Goal: Task Accomplishment & Management: Complete application form

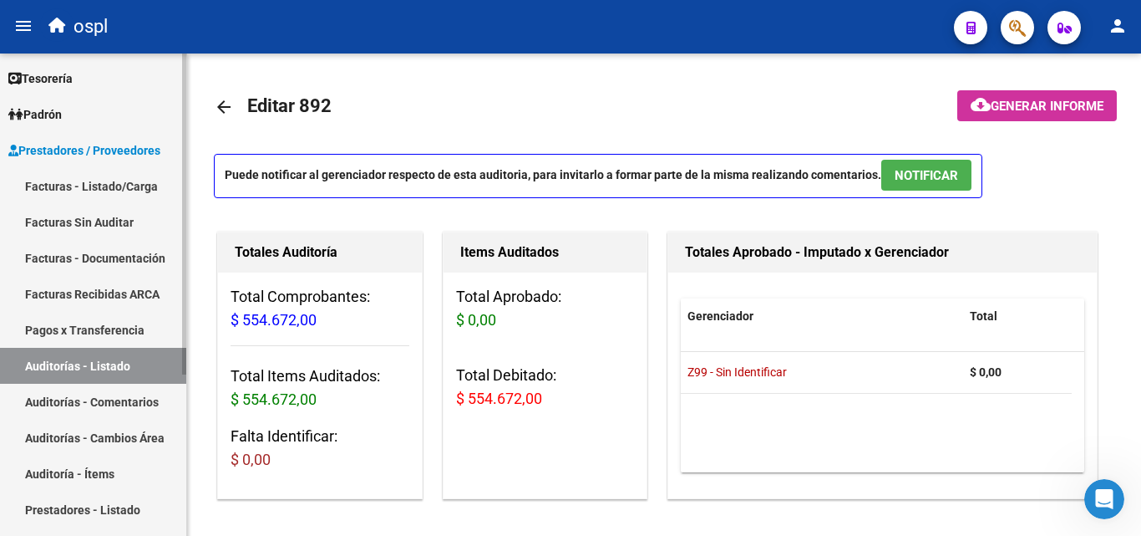
scroll to position [80, 0]
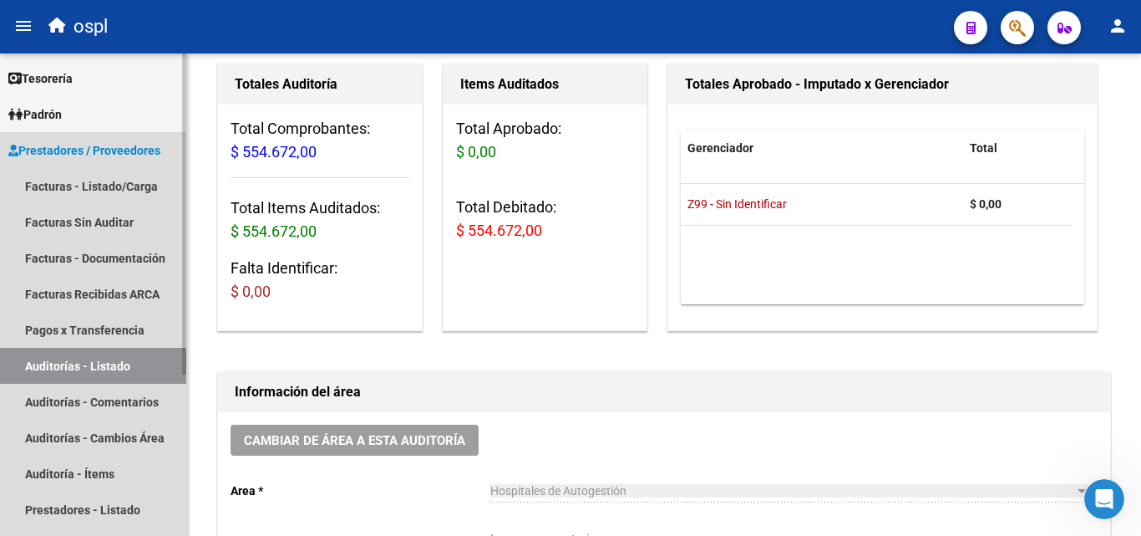
click at [155, 363] on link "Auditorías - Listado" at bounding box center [93, 366] width 186 height 36
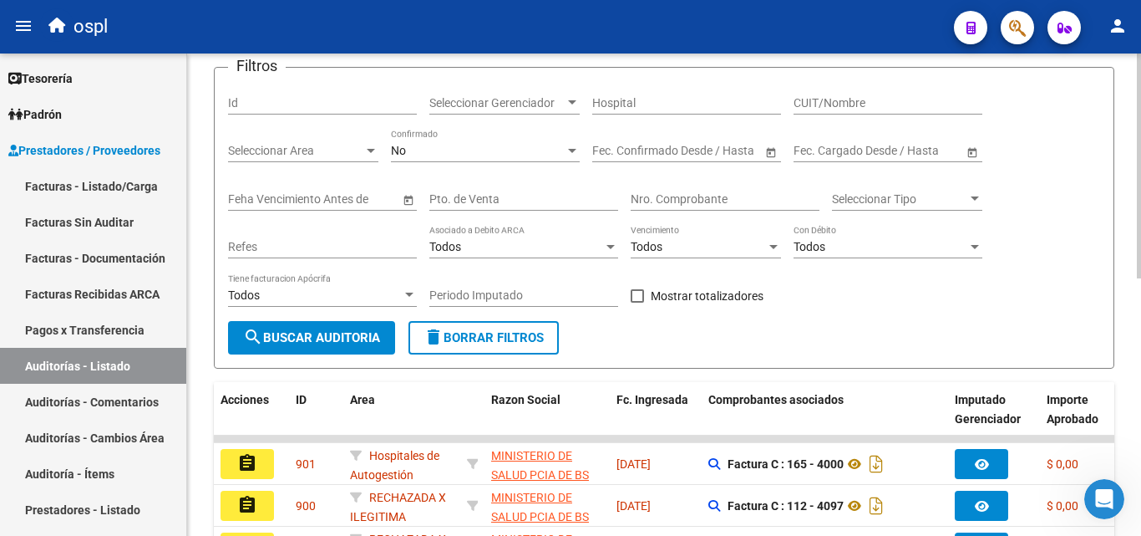
scroll to position [168, 0]
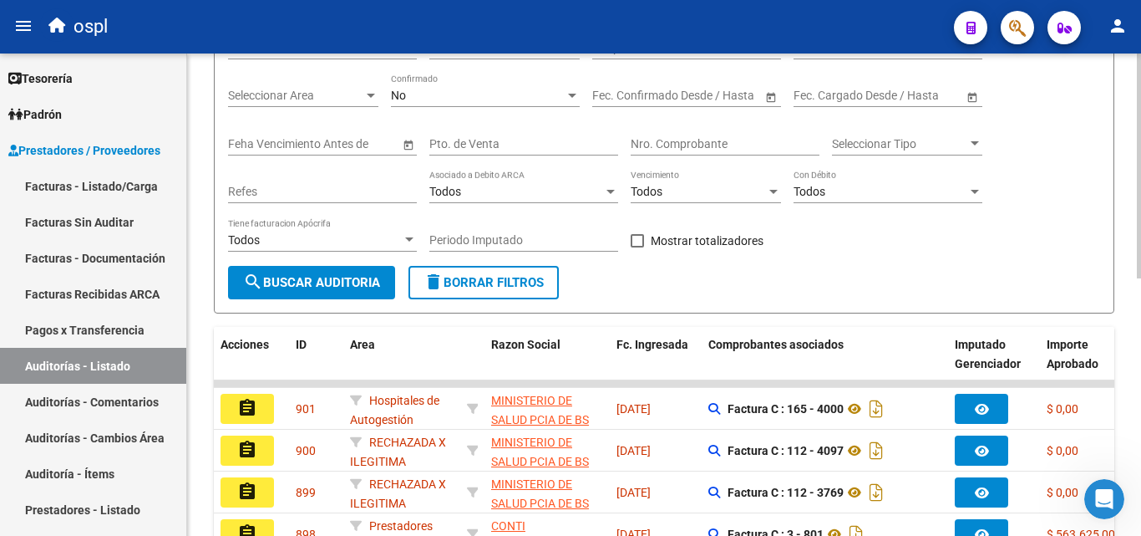
click at [701, 137] on input "Nro. Comprobante" at bounding box center [725, 144] width 189 height 14
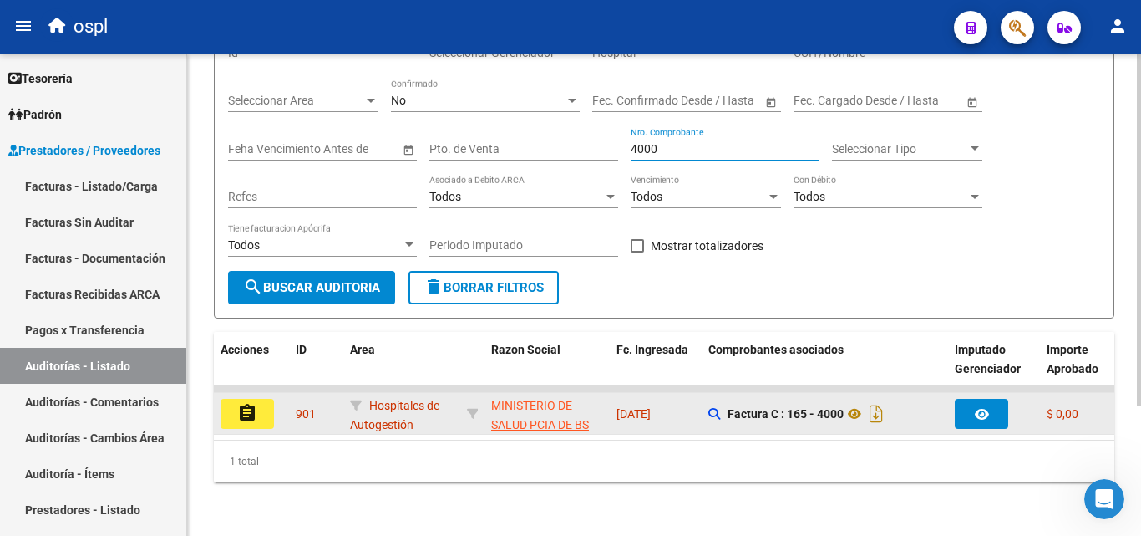
type input "4000"
click at [260, 409] on button "assignment" at bounding box center [247, 414] width 53 height 30
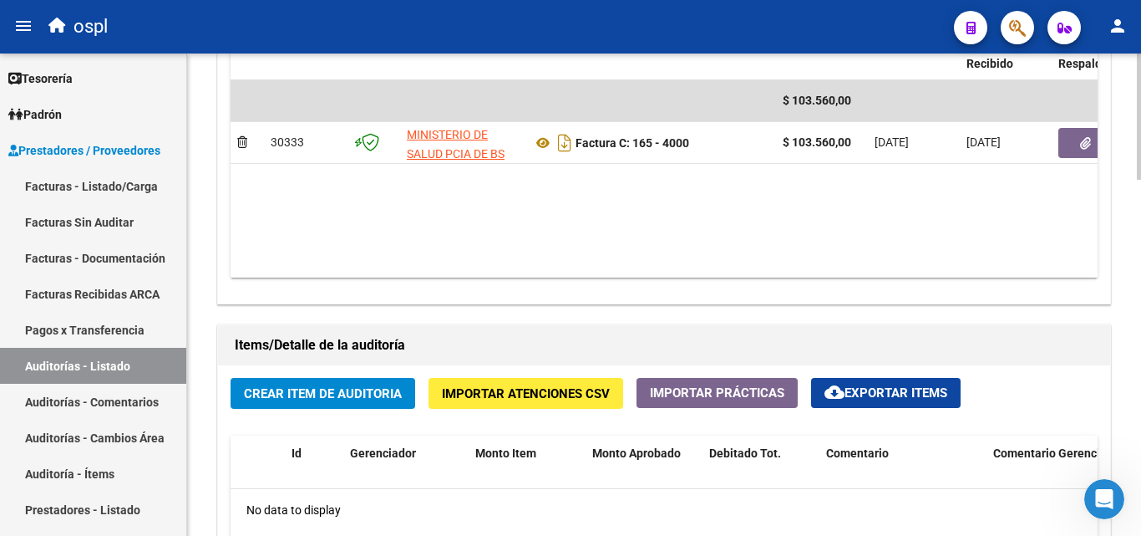
scroll to position [1086, 0]
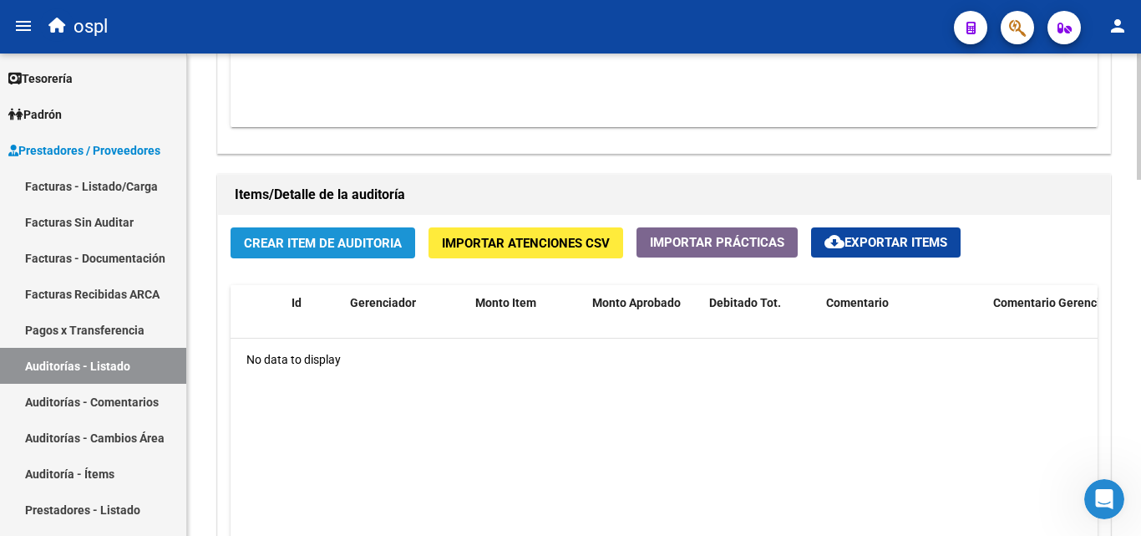
click at [344, 246] on span "Crear Item de Auditoria" at bounding box center [323, 243] width 158 height 15
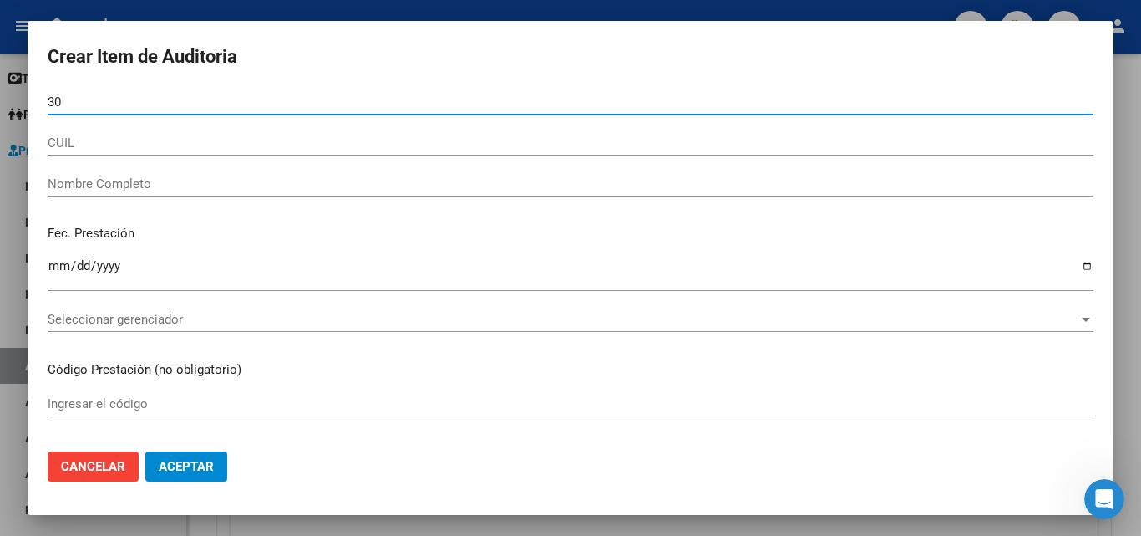
type input "3"
type input "29271083"
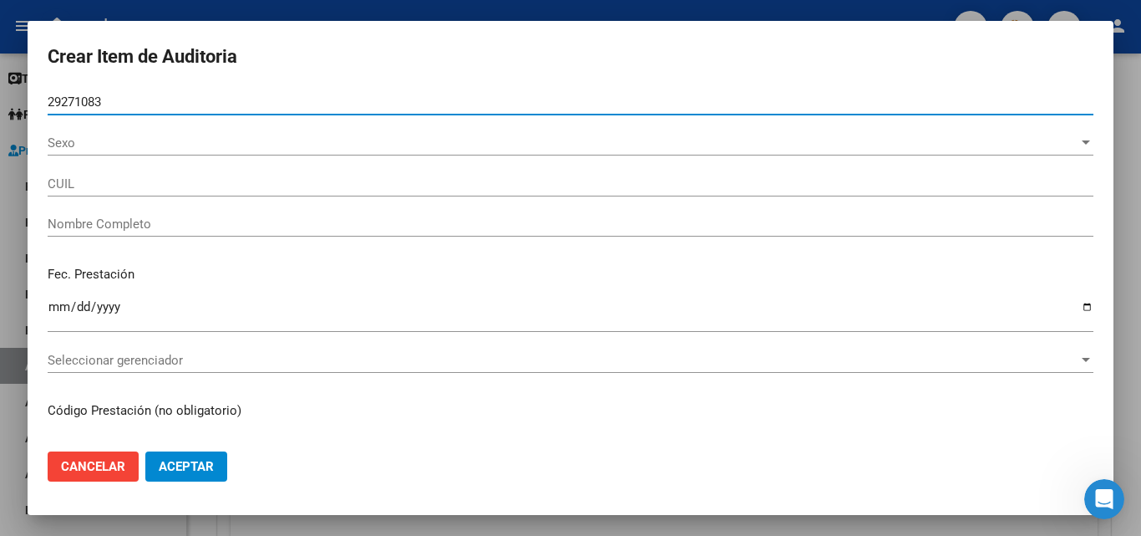
type input "24292710832"
type input "[PERSON_NAME]"
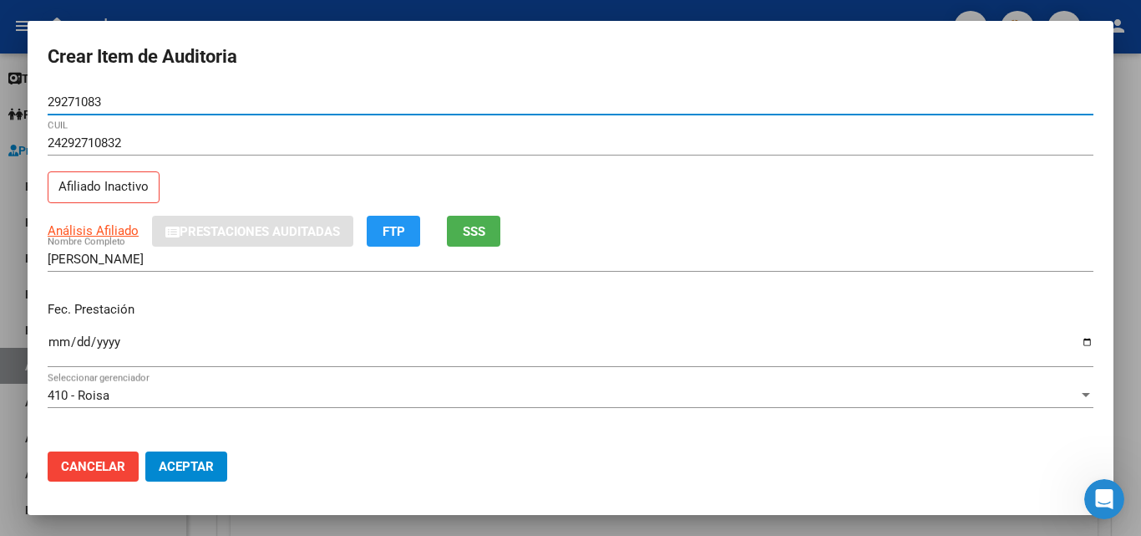
type input "29271083"
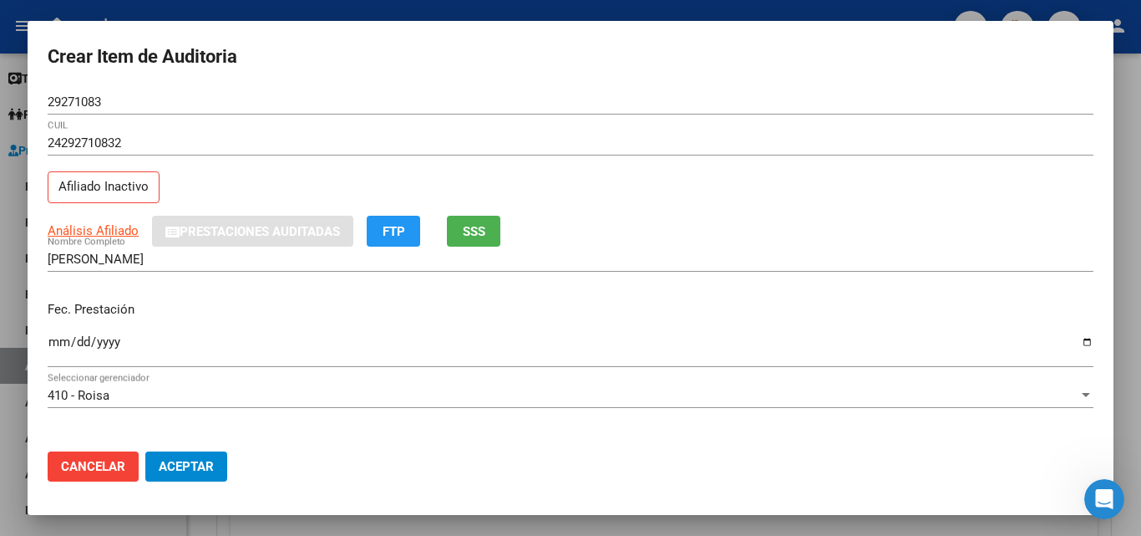
click at [293, 296] on div "Fec. Prestación Ingresar la fecha" at bounding box center [571, 334] width 1046 height 95
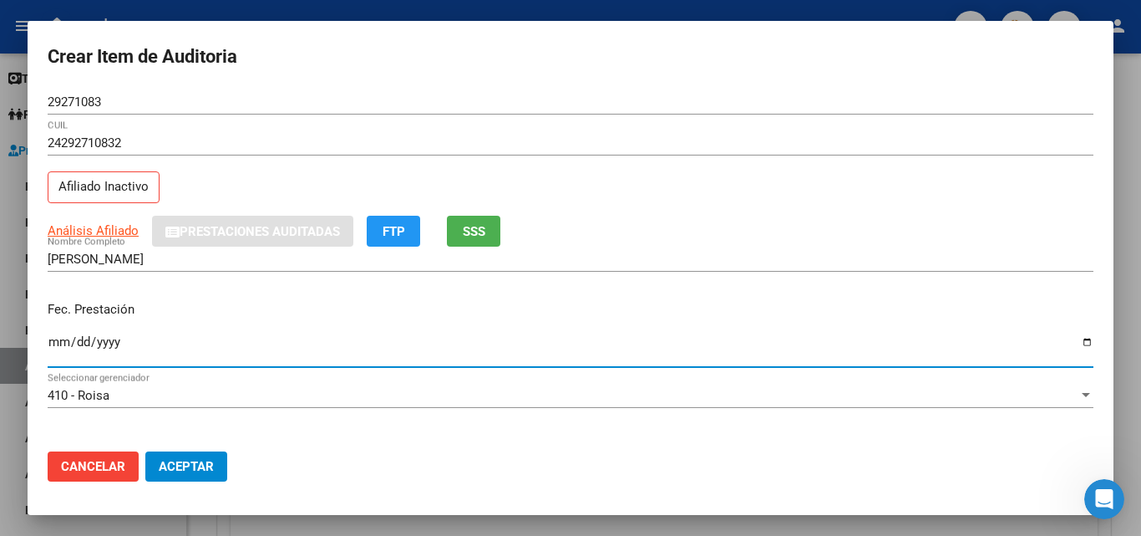
click at [1076, 343] on input "Ingresar la fecha" at bounding box center [571, 348] width 1046 height 27
type input "[DATE]"
click at [231, 183] on div "24292710832 CUIL Afiliado Inactivo" at bounding box center [571, 172] width 1046 height 85
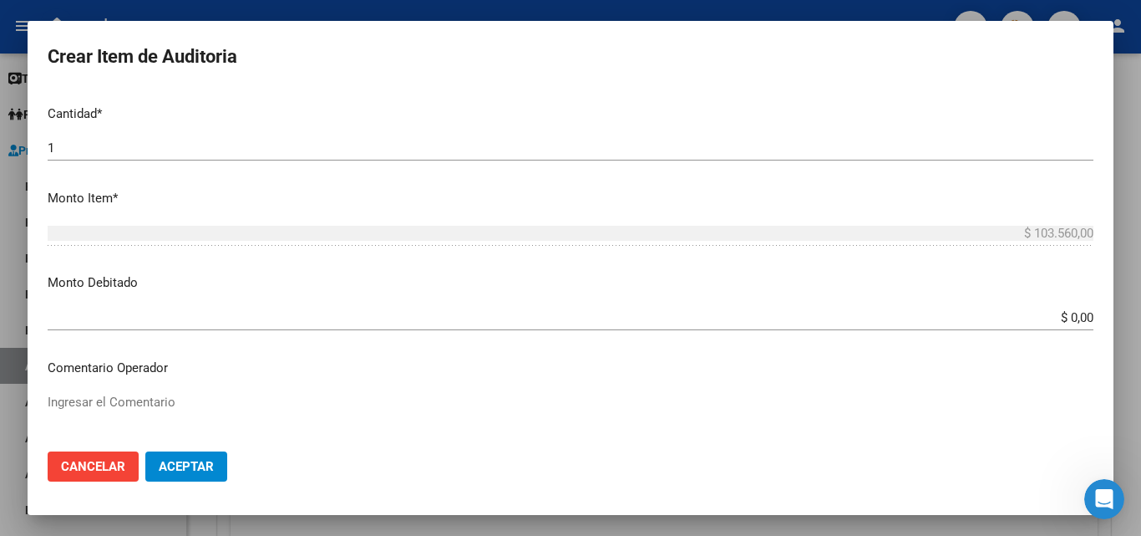
scroll to position [501, 0]
click at [1081, 317] on app-form-text-field "Monto Debitado $ 0,00 Ingresar el monto" at bounding box center [577, 298] width 1059 height 52
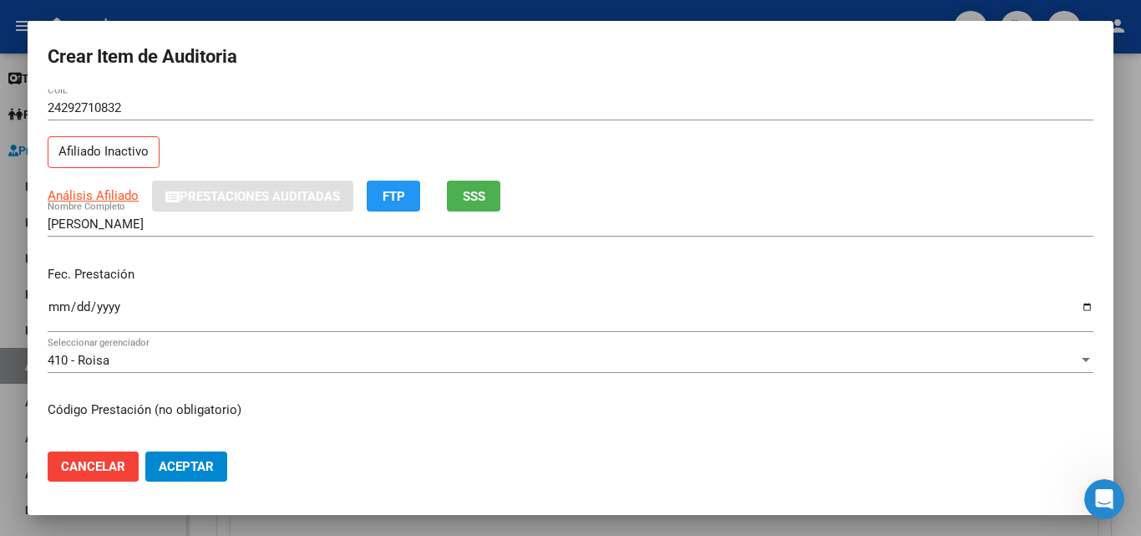
scroll to position [0, 0]
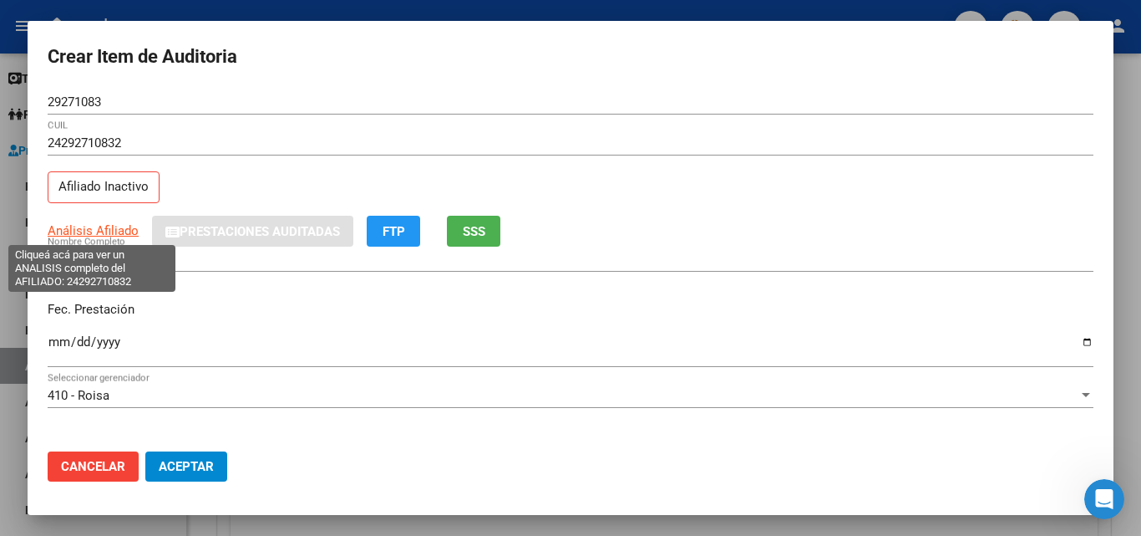
click at [101, 223] on span "Análisis Afiliado" at bounding box center [93, 230] width 91 height 15
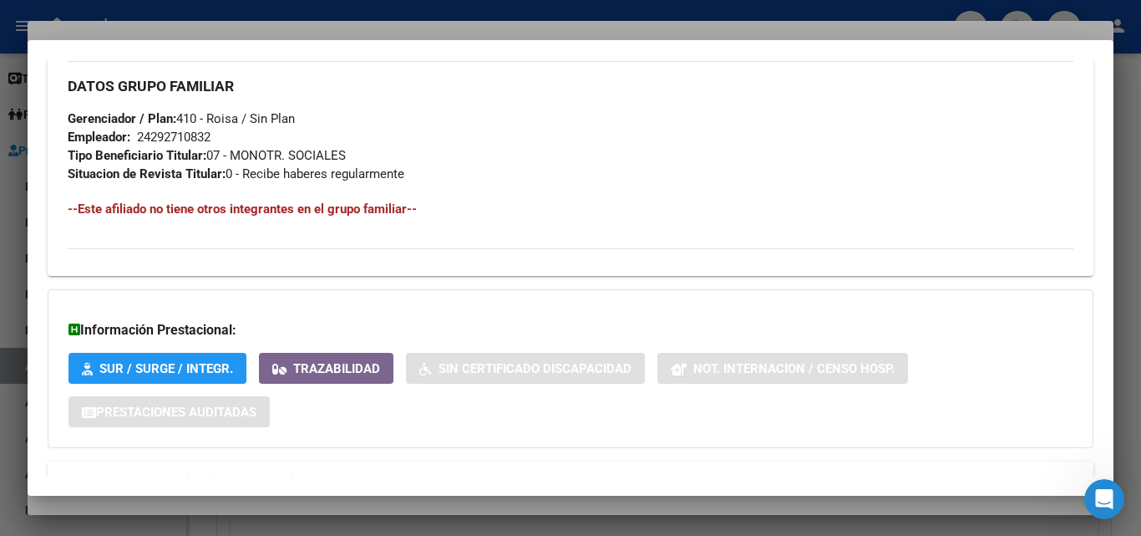
scroll to position [899, 0]
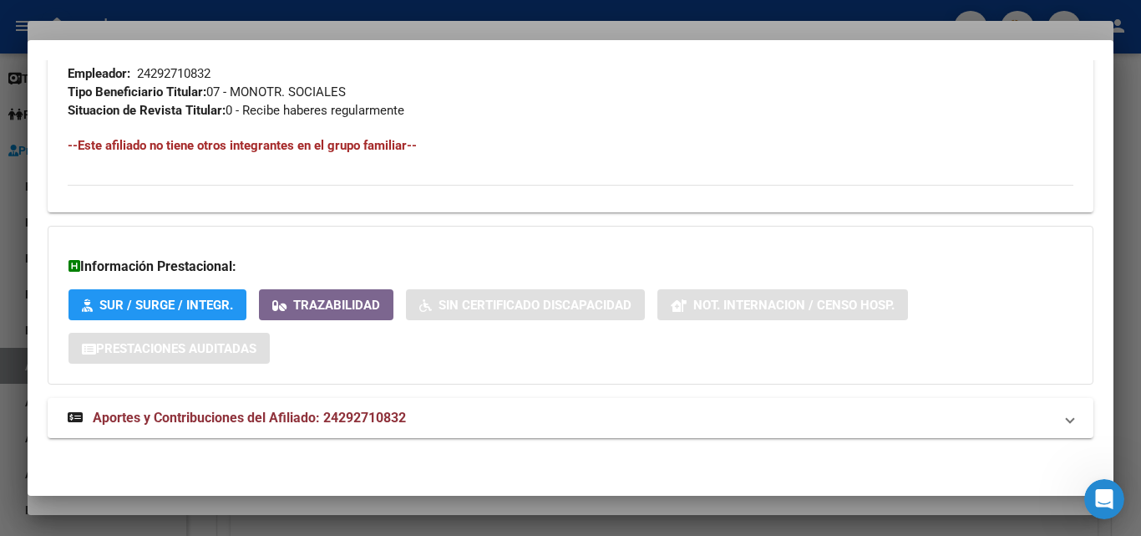
click at [406, 404] on mat-expansion-panel-header "Aportes y Contribuciones del Afiliado: 24292710832" at bounding box center [571, 418] width 1046 height 40
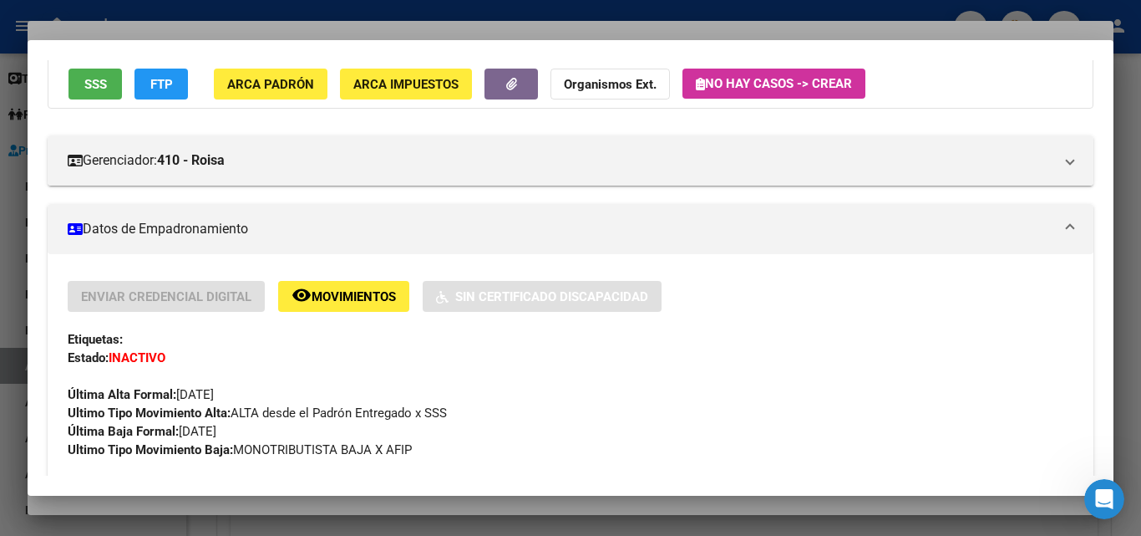
scroll to position [0, 0]
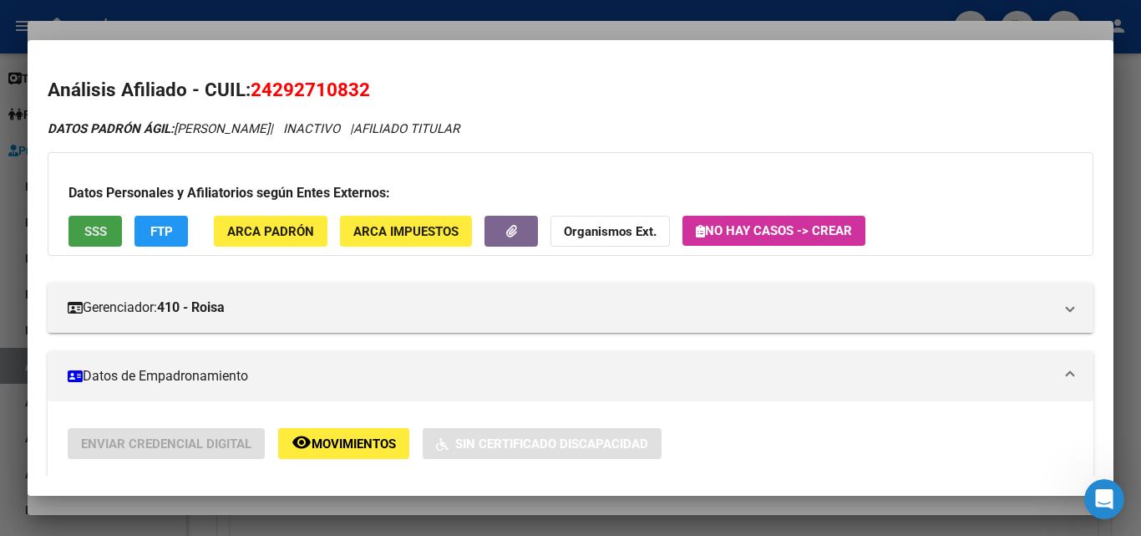
click at [98, 231] on span "SSS" at bounding box center [95, 231] width 23 height 15
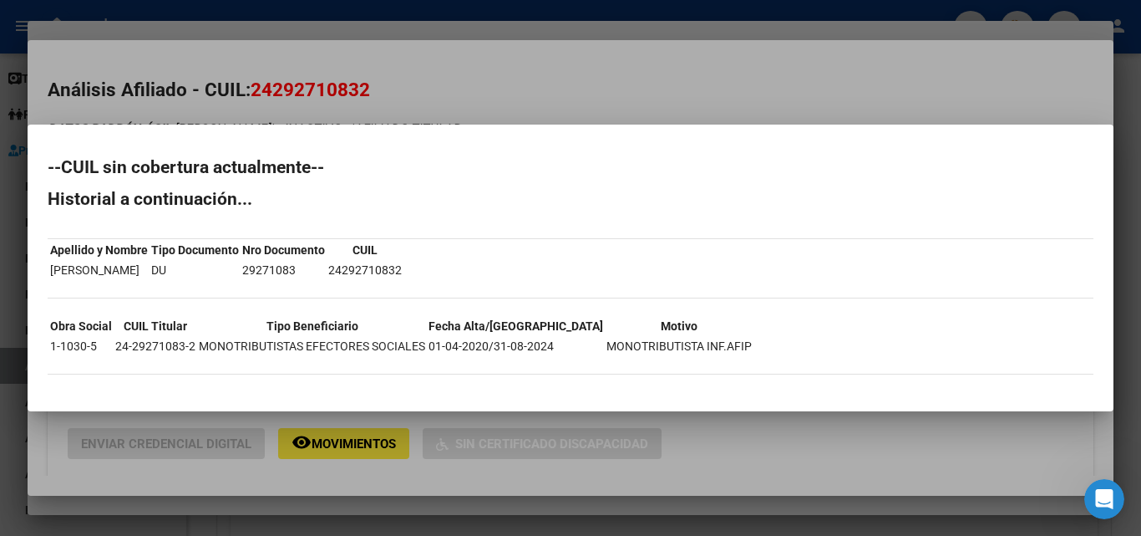
click at [507, 88] on div at bounding box center [570, 268] width 1141 height 536
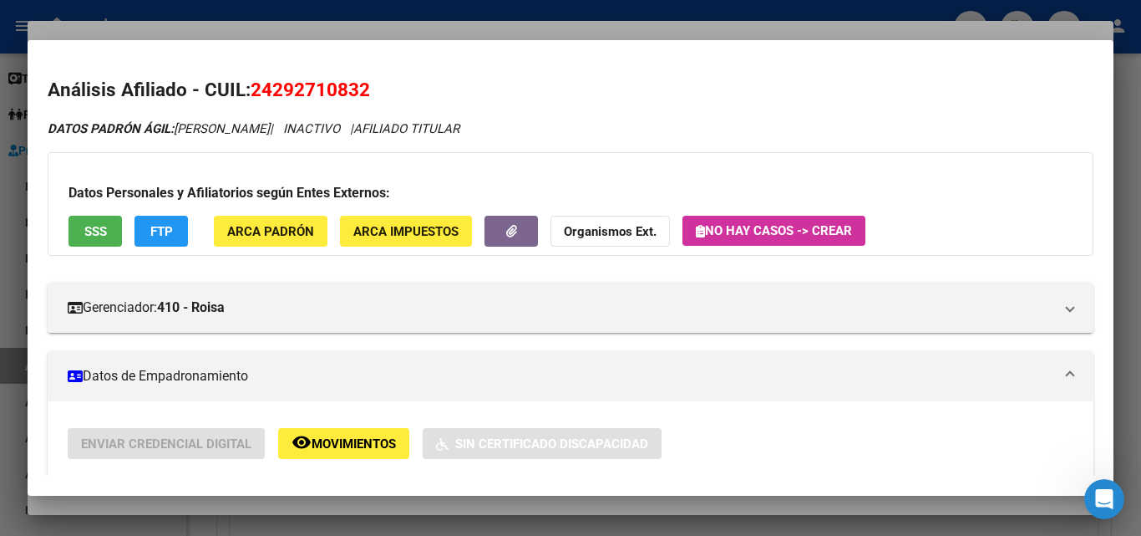
click at [155, 236] on span "FTP" at bounding box center [161, 231] width 23 height 15
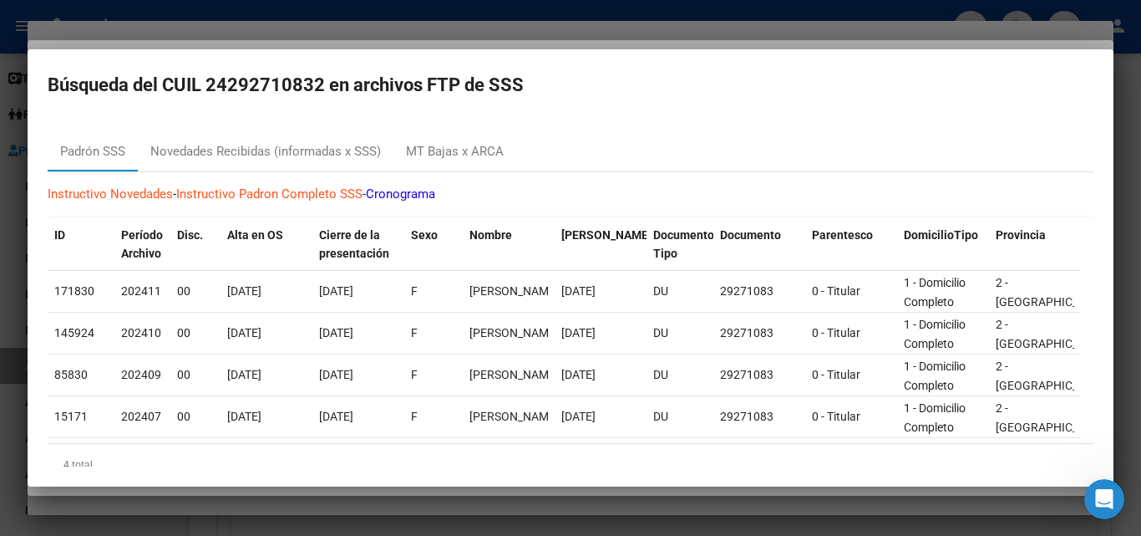
click at [464, 38] on div at bounding box center [570, 268] width 1141 height 536
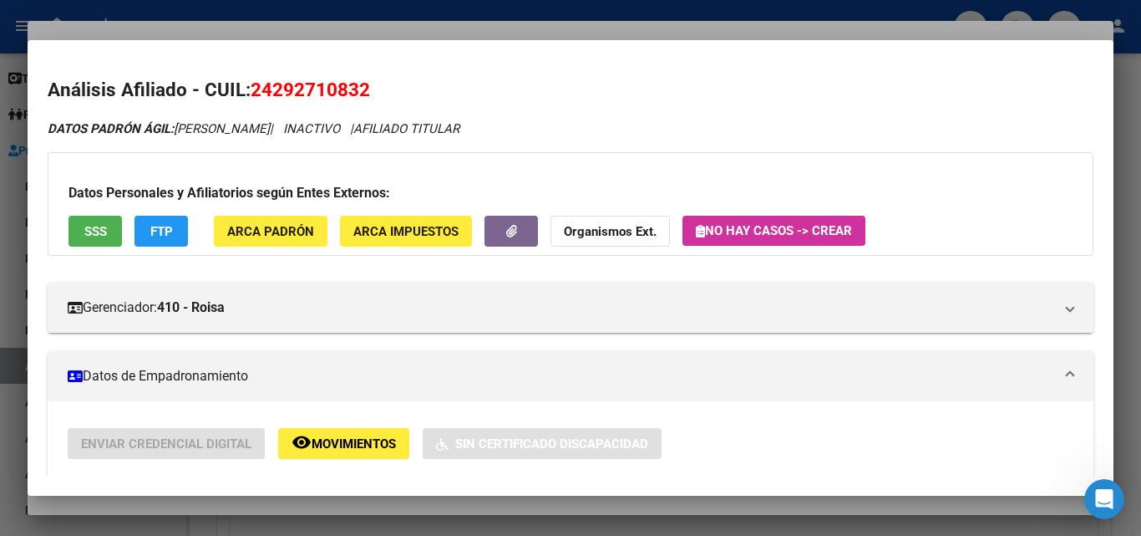
click at [111, 234] on button "SSS" at bounding box center [95, 231] width 53 height 31
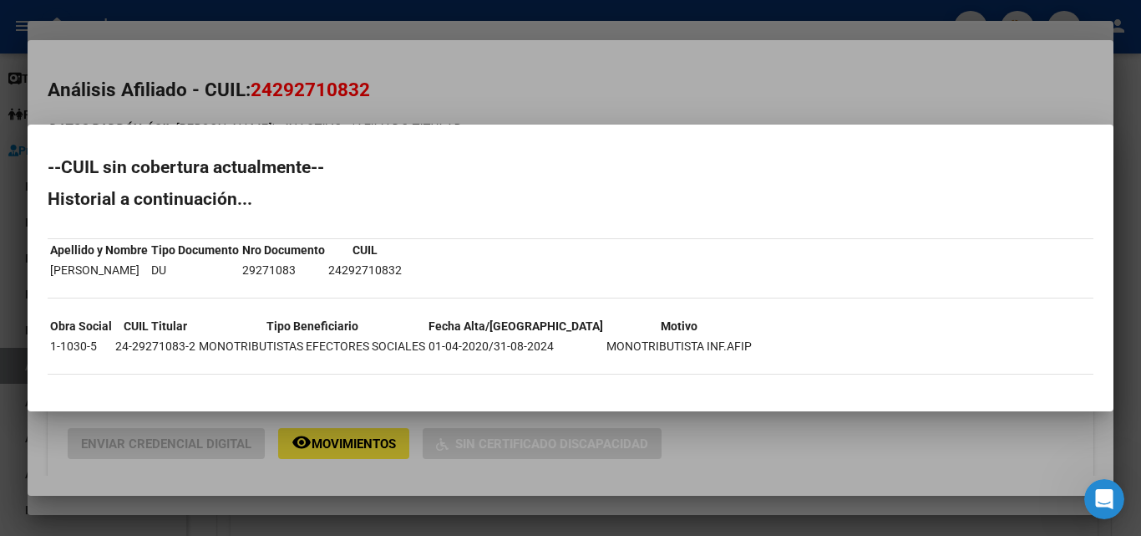
click at [575, 95] on div at bounding box center [570, 268] width 1141 height 536
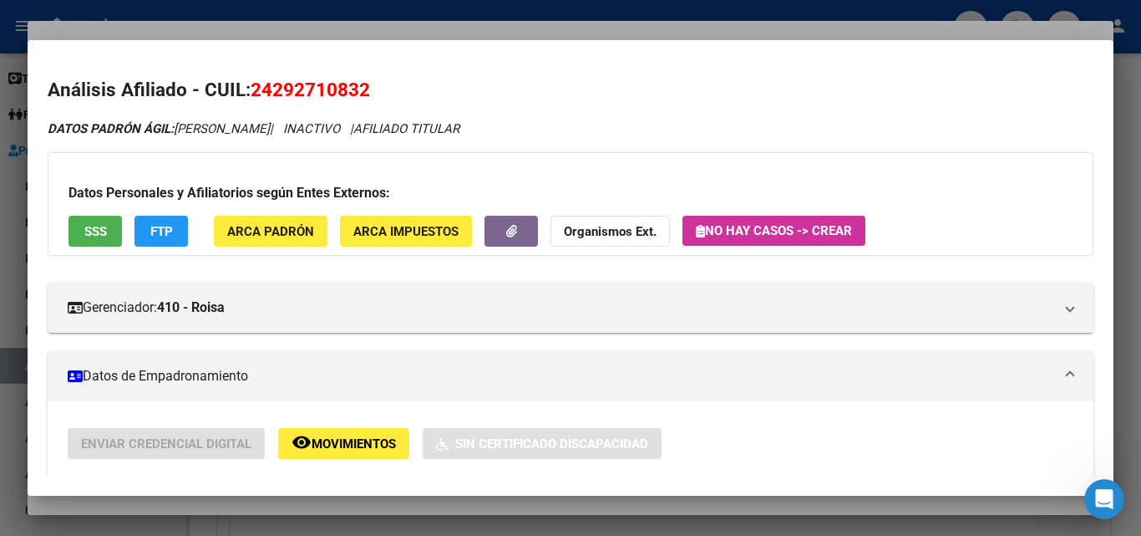
click at [562, 30] on div at bounding box center [570, 268] width 1141 height 536
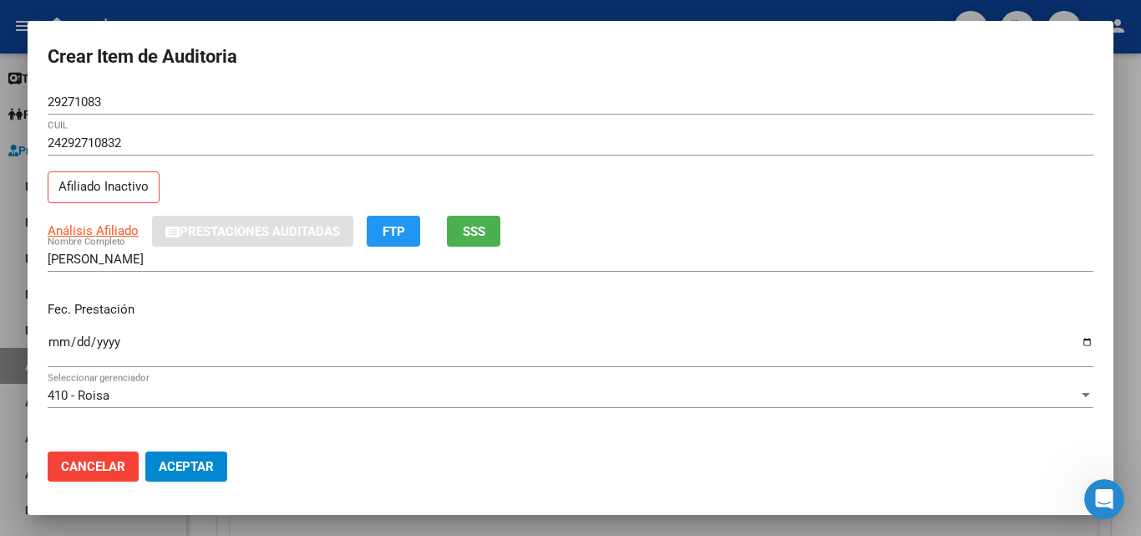
click at [411, 13] on div at bounding box center [570, 268] width 1141 height 536
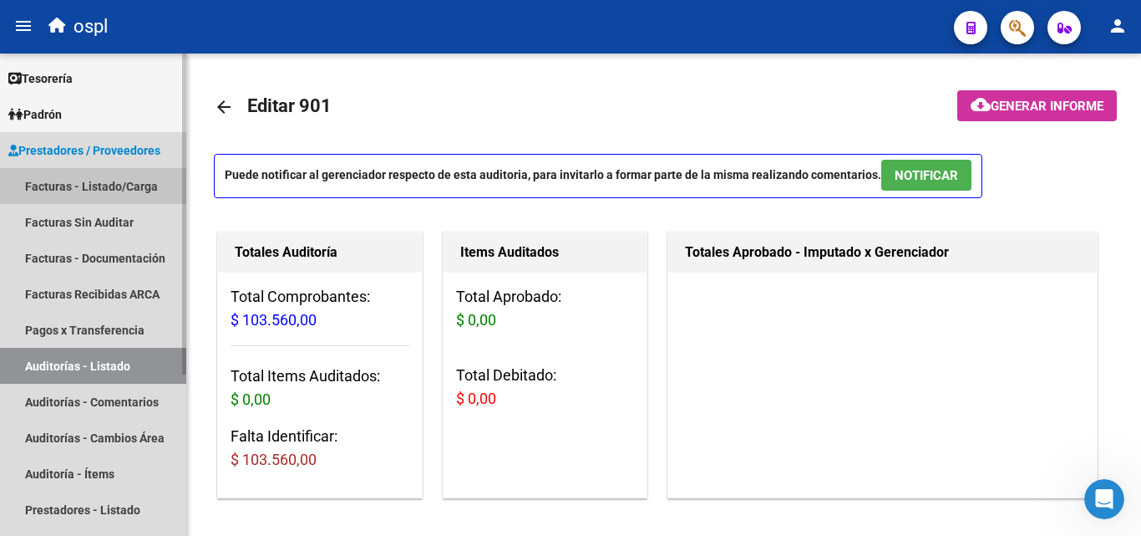
click at [110, 190] on link "Facturas - Listado/Carga" at bounding box center [93, 186] width 186 height 36
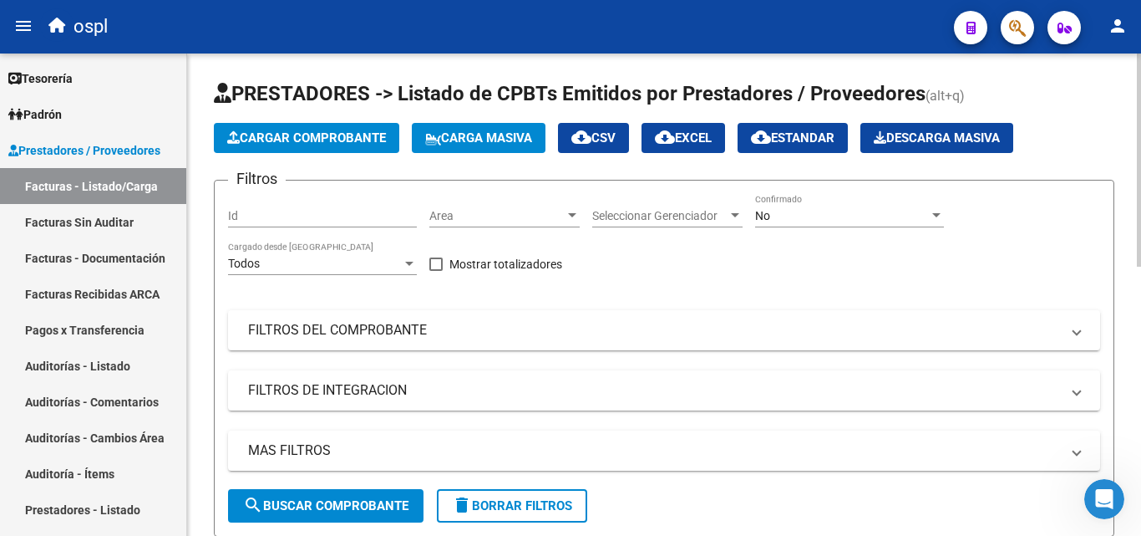
click at [439, 166] on app-list-header "PRESTADORES -> Listado de CPBTs Emitidos por Prestadores / Proveedores (alt+q) …" at bounding box center [664, 308] width 901 height 456
